Goal: Task Accomplishment & Management: Use online tool/utility

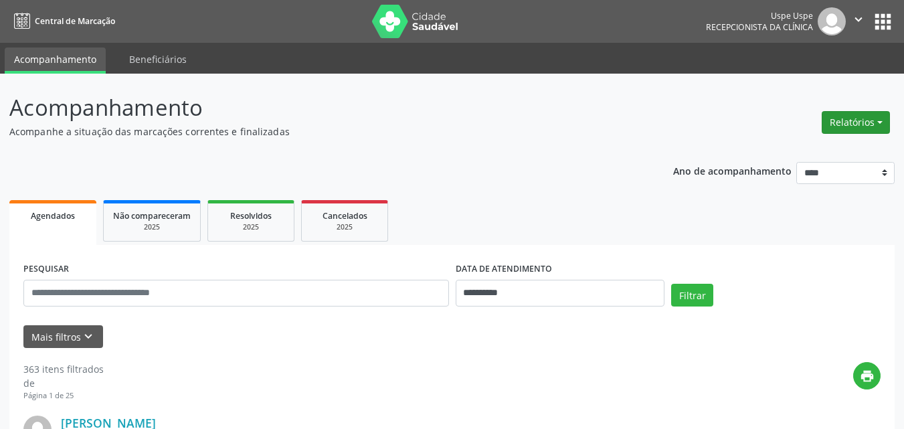
click at [881, 119] on button "Relatórios" at bounding box center [856, 122] width 68 height 23
click at [801, 151] on link "Agendamentos" at bounding box center [817, 151] width 144 height 19
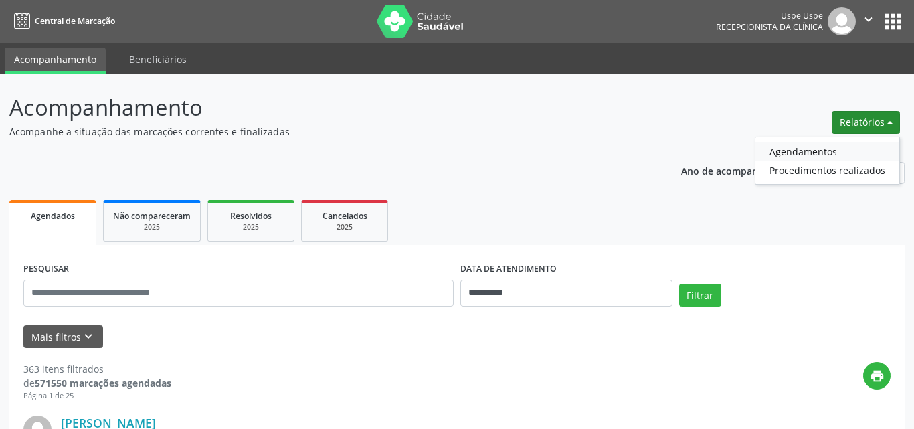
select select "*"
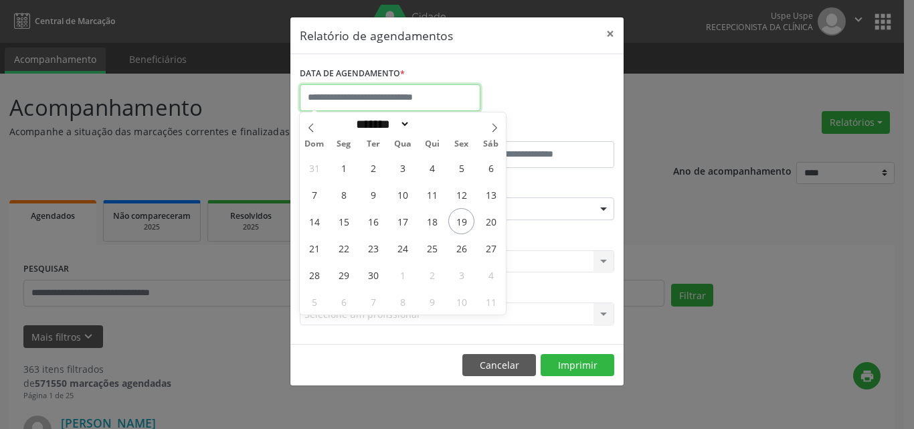
click at [381, 102] on input "text" at bounding box center [390, 97] width 181 height 27
click at [468, 221] on span "19" at bounding box center [461, 221] width 26 height 26
type input "**********"
click at [468, 221] on span "19" at bounding box center [461, 221] width 26 height 26
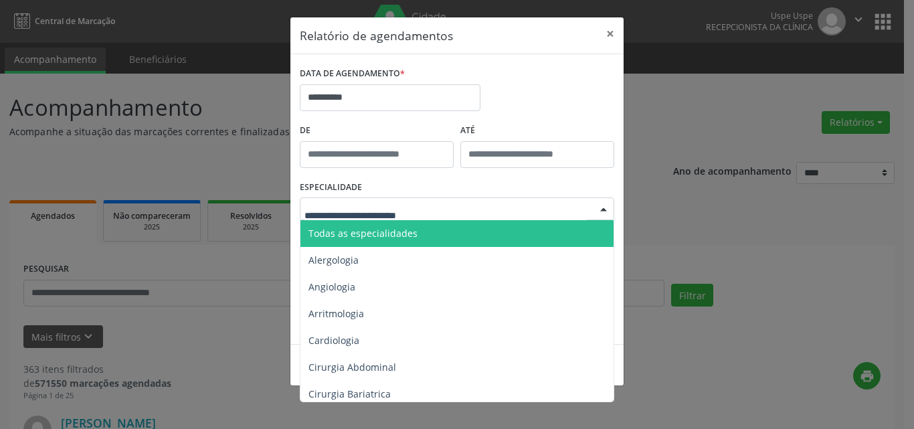
click at [358, 227] on span "Todas as especialidades" at bounding box center [362, 233] width 109 height 13
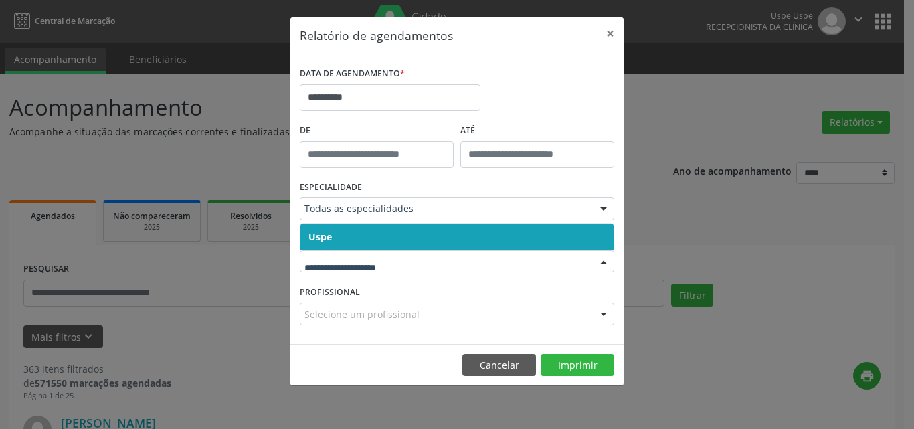
click at [333, 238] on span "Uspe" at bounding box center [456, 237] width 313 height 27
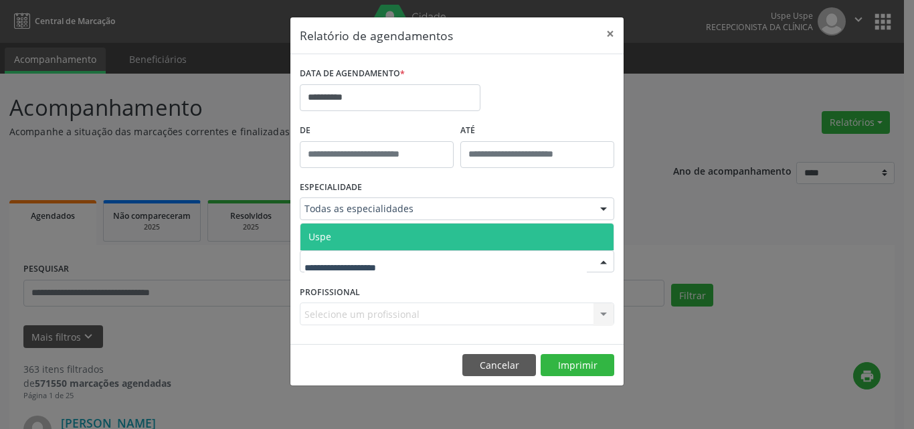
click at [364, 240] on span "Uspe" at bounding box center [456, 237] width 313 height 27
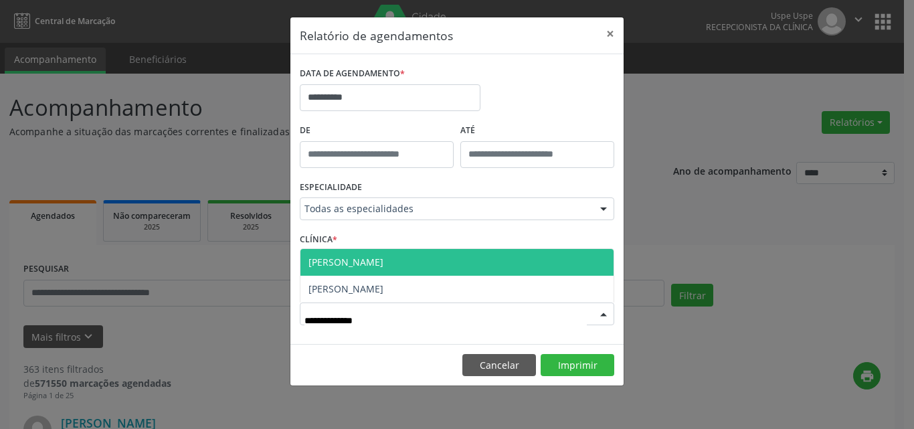
type input "**********"
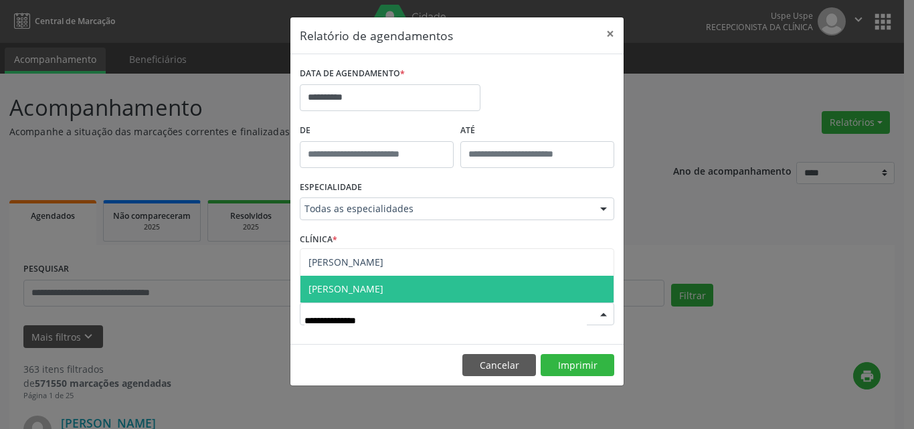
click at [458, 296] on span "[PERSON_NAME]" at bounding box center [456, 289] width 313 height 27
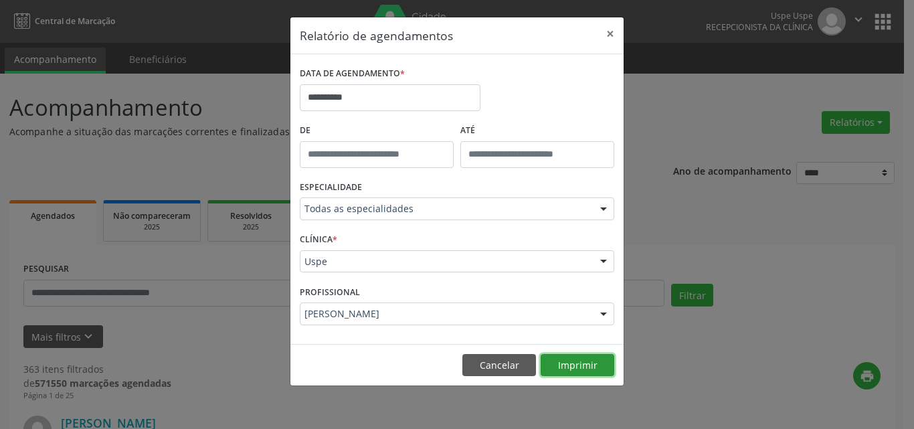
click at [574, 361] on button "Imprimir" at bounding box center [578, 365] width 74 height 23
